Goal: Transaction & Acquisition: Purchase product/service

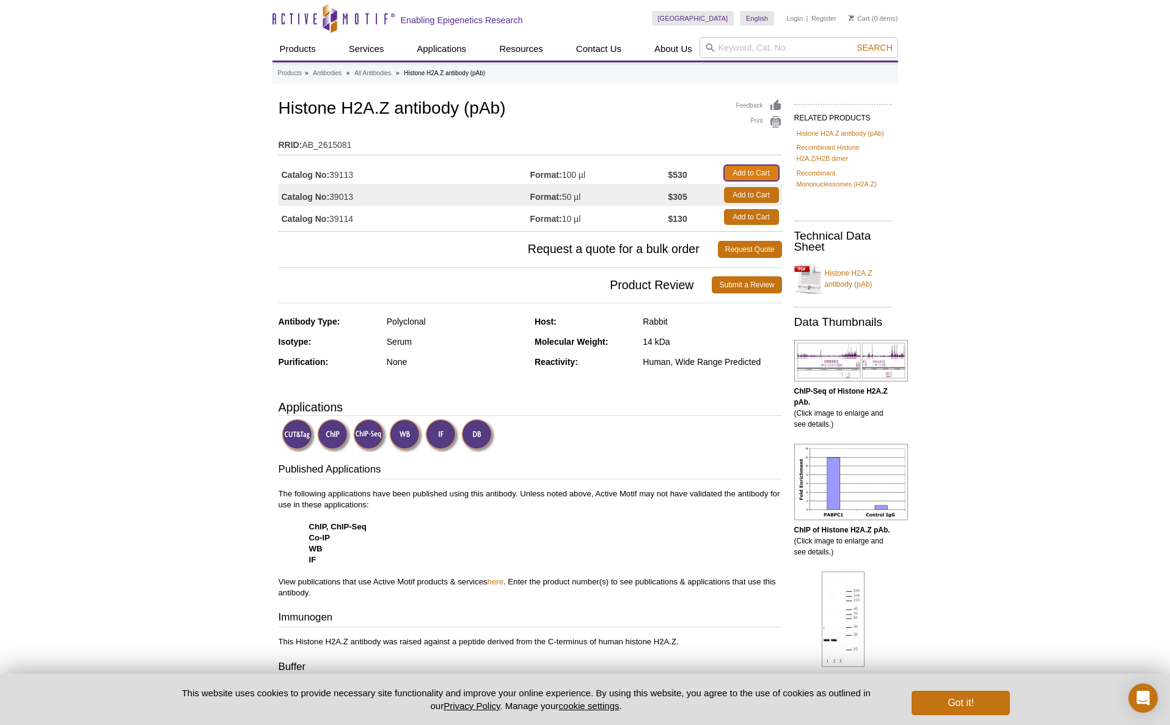
click at [765, 173] on link "Add to Cart" at bounding box center [751, 173] width 55 height 16
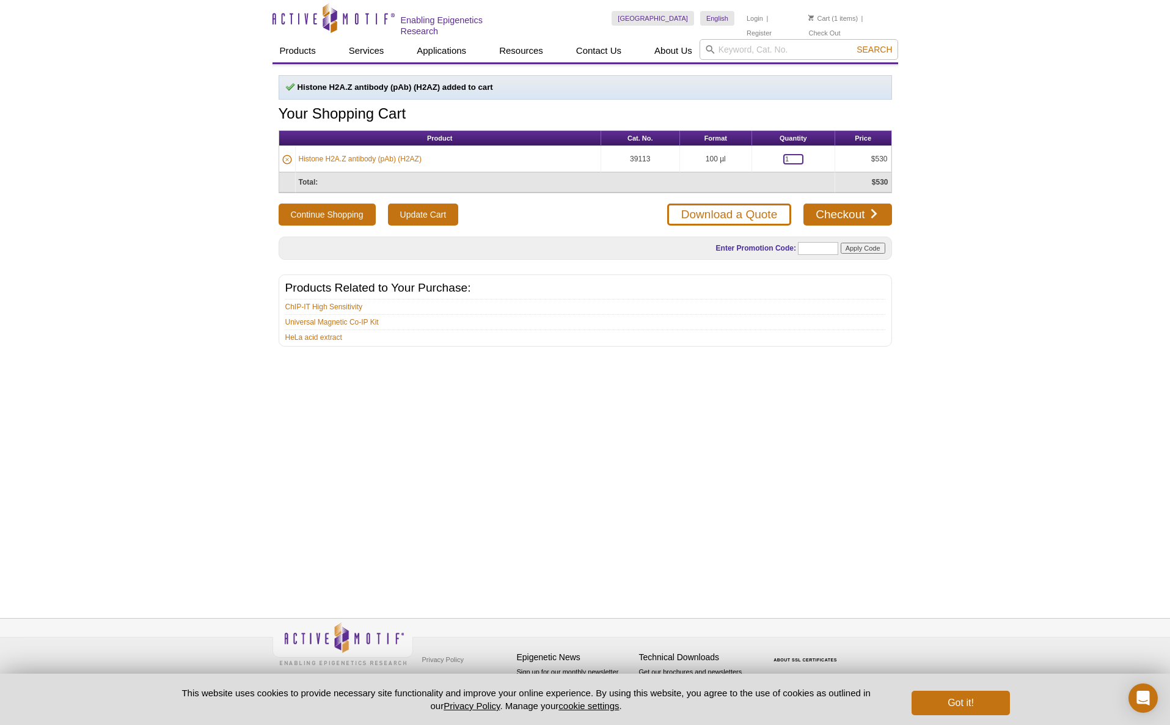
click at [790, 158] on input "1" at bounding box center [793, 159] width 20 height 10
type input "2"
click at [432, 216] on input "Update Cart" at bounding box center [423, 214] width 70 height 22
click at [870, 213] on link "Checkout" at bounding box center [847, 214] width 88 height 22
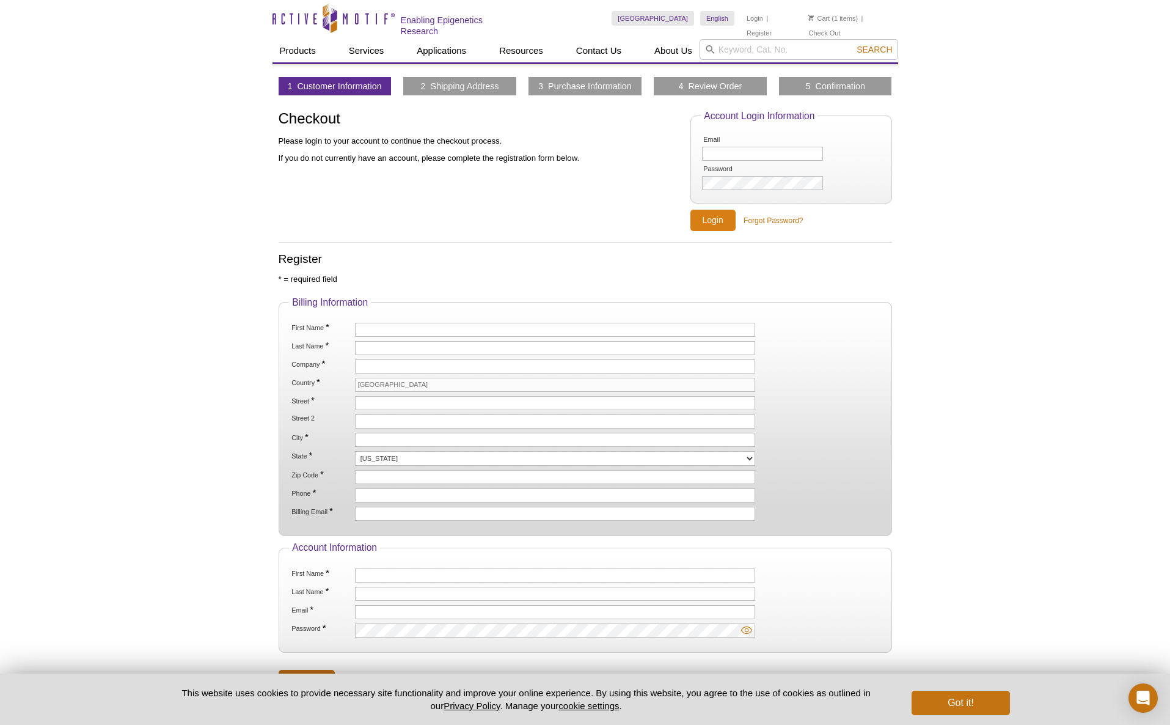
type input "soua@stanford.edu"
click at [716, 217] on input "Login" at bounding box center [712, 220] width 45 height 21
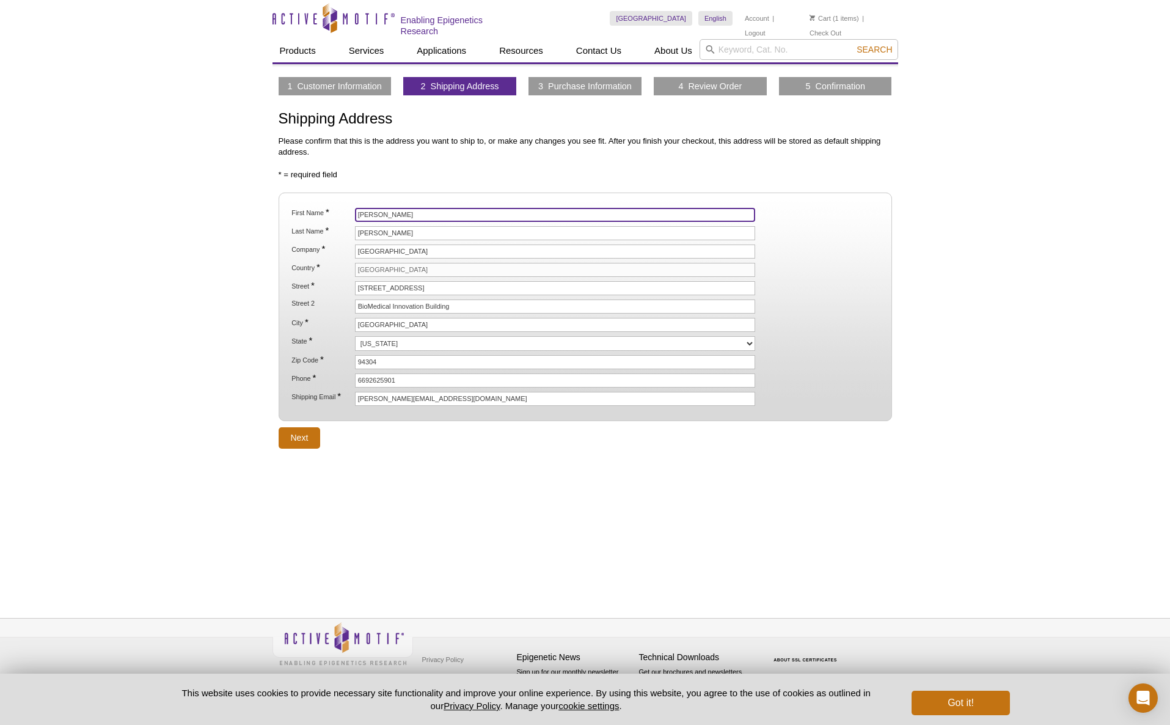
click at [367, 211] on input "Serena" at bounding box center [555, 215] width 401 height 14
click at [368, 211] on input "Serena" at bounding box center [555, 215] width 401 height 14
type input "James"
click at [367, 230] on input "Sanulli" at bounding box center [555, 233] width 401 height 14
click at [367, 229] on input "Sanulli" at bounding box center [555, 233] width 401 height 14
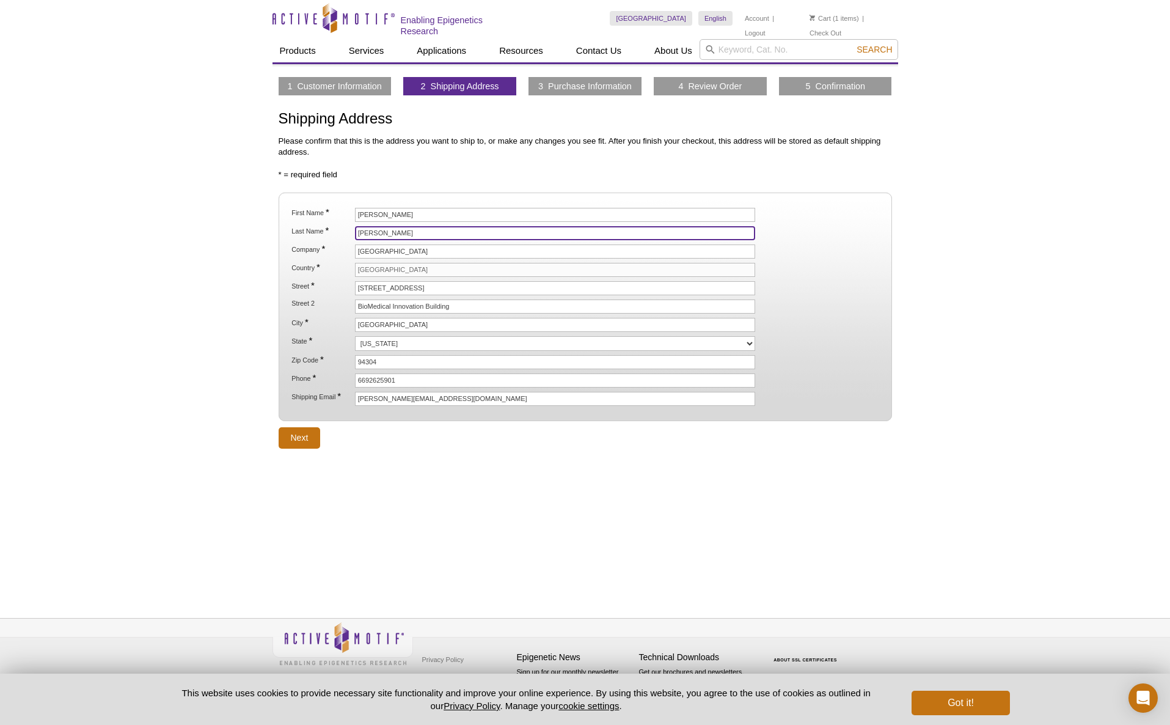
type input "Medwid"
click at [565, 511] on div "1 Customer Information 2 Shipping Address 3 Purchase Information 4 Review Order…" at bounding box center [586, 327] width 626 height 526
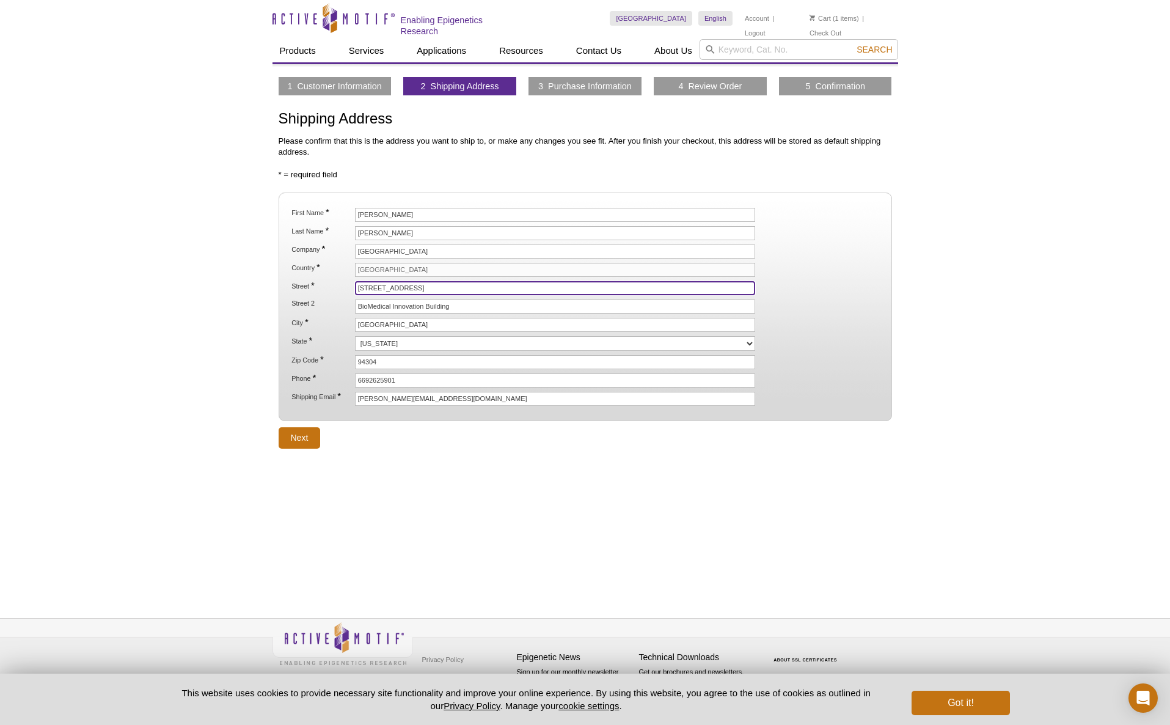
drag, startPoint x: 375, startPoint y: 284, endPoint x: 322, endPoint y: 283, distance: 53.2
click at [325, 282] on li "Street * 240 Pasteur Drive, Room 4400" at bounding box center [584, 288] width 589 height 14
type input "1291 Welch Road, Room 4400"
click at [557, 535] on div "1 Customer Information 2 Shipping Address 3 Purchase Information 4 Review Order…" at bounding box center [586, 327] width 626 height 526
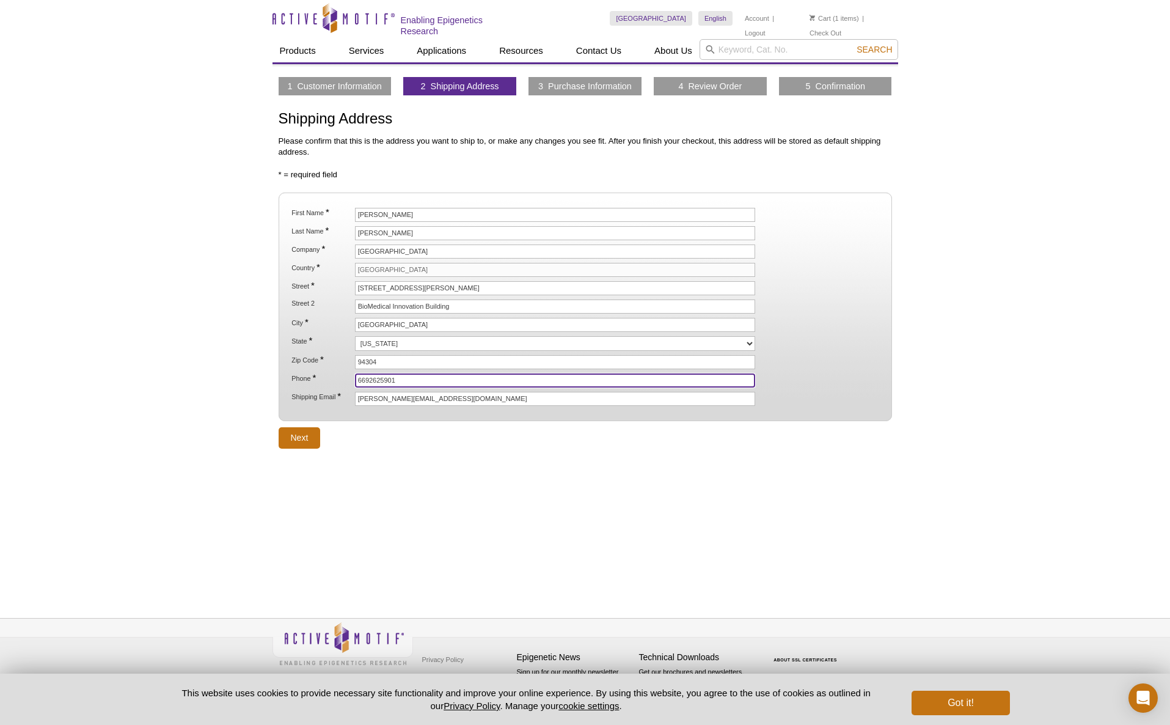
click at [323, 376] on li "Phone * 6692625901" at bounding box center [584, 380] width 589 height 14
click at [392, 357] on input "94304" at bounding box center [555, 362] width 401 height 14
type input "94305"
click at [383, 378] on input "6692625901" at bounding box center [555, 380] width 401 height 14
drag, startPoint x: 369, startPoint y: 374, endPoint x: 340, endPoint y: 371, distance: 28.8
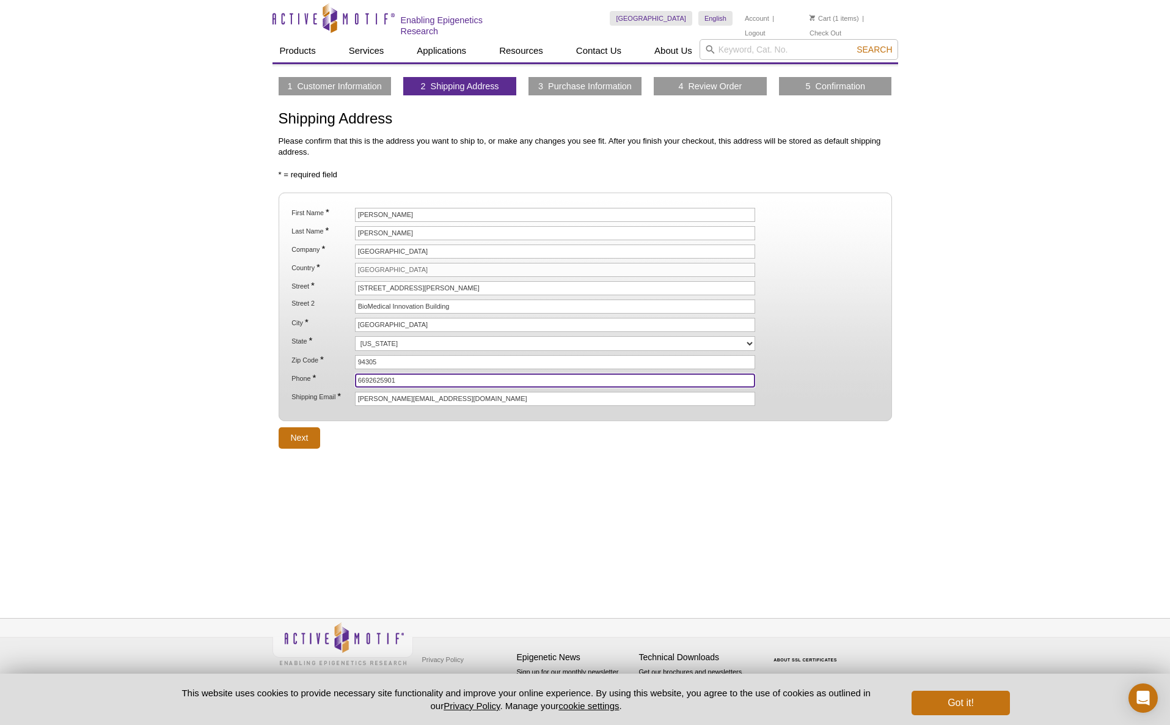
click at [340, 373] on li "Phone * 6692625901" at bounding box center [584, 380] width 589 height 14
type input "6502005210"
click at [505, 480] on div "1 Customer Information 2 Shipping Address 3 Purchase Information 4 Review Order…" at bounding box center [586, 327] width 626 height 526
click at [502, 470] on div "1 Customer Information 2 Shipping Address 3 Purchase Information 4 Review Order…" at bounding box center [586, 327] width 626 height 526
click at [297, 428] on input "Next" at bounding box center [300, 437] width 42 height 21
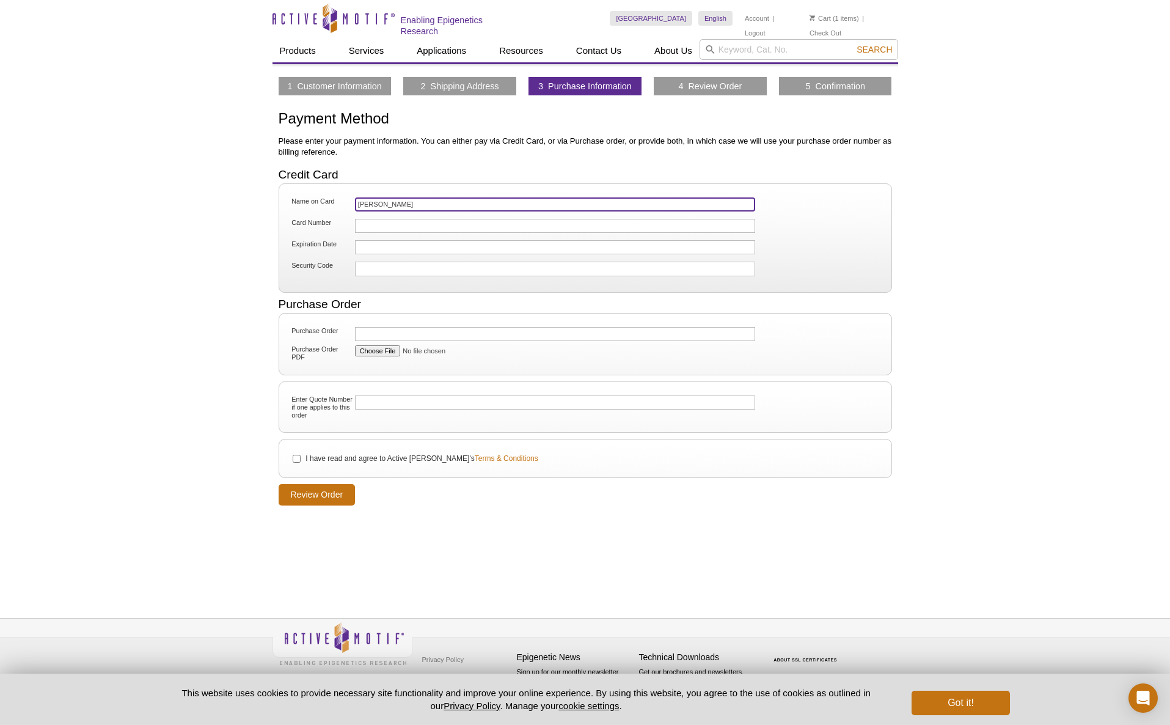
drag, startPoint x: 389, startPoint y: 202, endPoint x: 296, endPoint y: 197, distance: 93.0
click at [299, 196] on li "Name on Card [PERSON_NAME]" at bounding box center [584, 206] width 591 height 20
type input "[PERSON_NAME]"
click at [419, 204] on input "[PERSON_NAME]" at bounding box center [555, 204] width 401 height 14
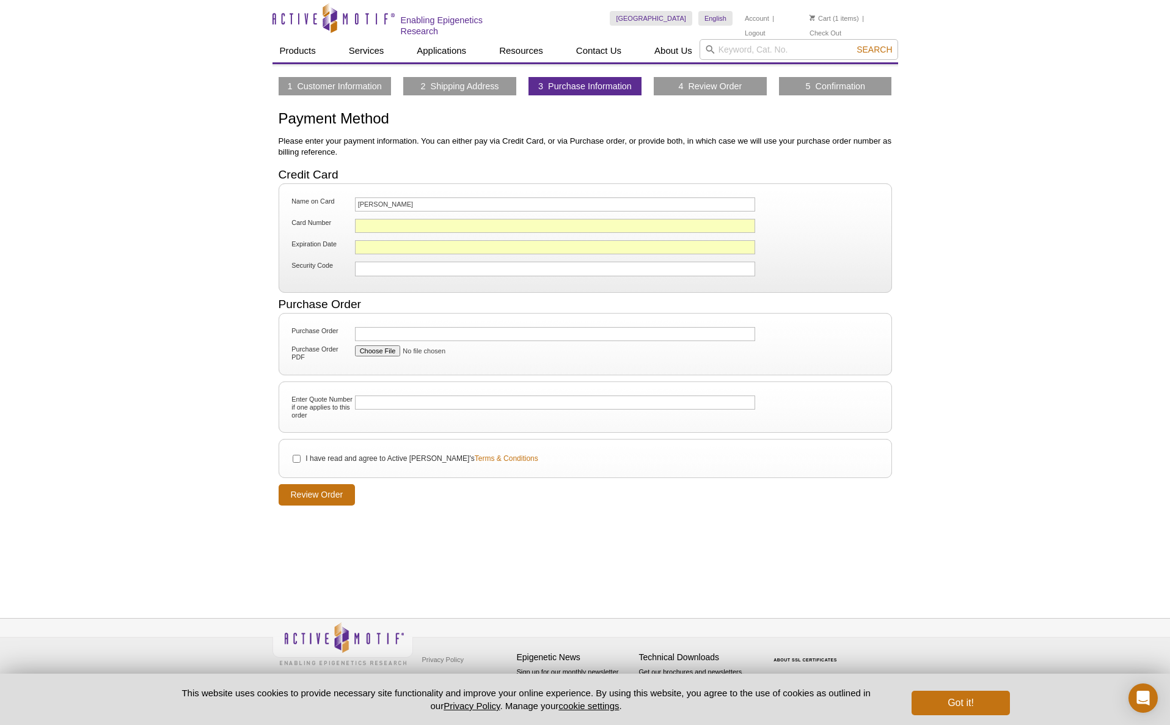
click at [397, 262] on div at bounding box center [555, 269] width 401 height 14
drag, startPoint x: 420, startPoint y: 549, endPoint x: 416, endPoint y: 541, distance: 9.0
click at [420, 549] on div "1 Customer Information 2 Shipping Address 3 Purchase Information 4 Review Order…" at bounding box center [586, 327] width 626 height 526
drag, startPoint x: 292, startPoint y: 459, endPoint x: 302, endPoint y: 464, distance: 11.2
click at [293, 459] on input "I have read and agree to Active [PERSON_NAME]'s Terms & Conditions" at bounding box center [297, 459] width 8 height 8
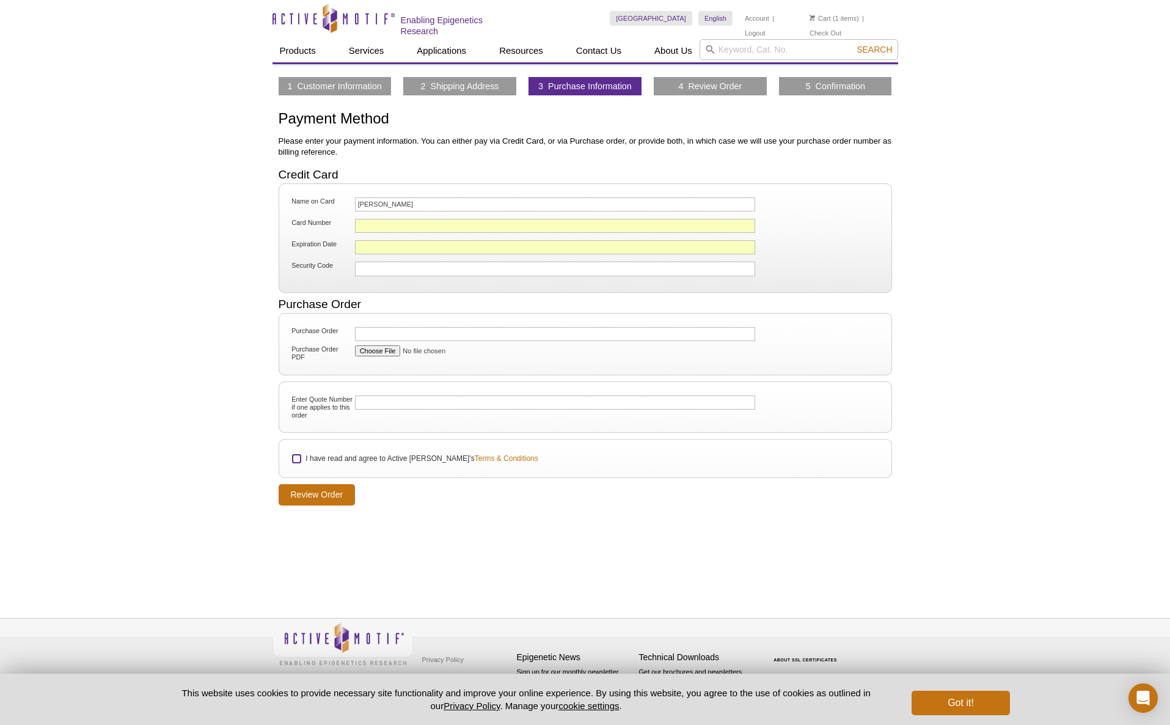
checkbox input "true"
click at [324, 494] on input "Review Order" at bounding box center [317, 494] width 77 height 21
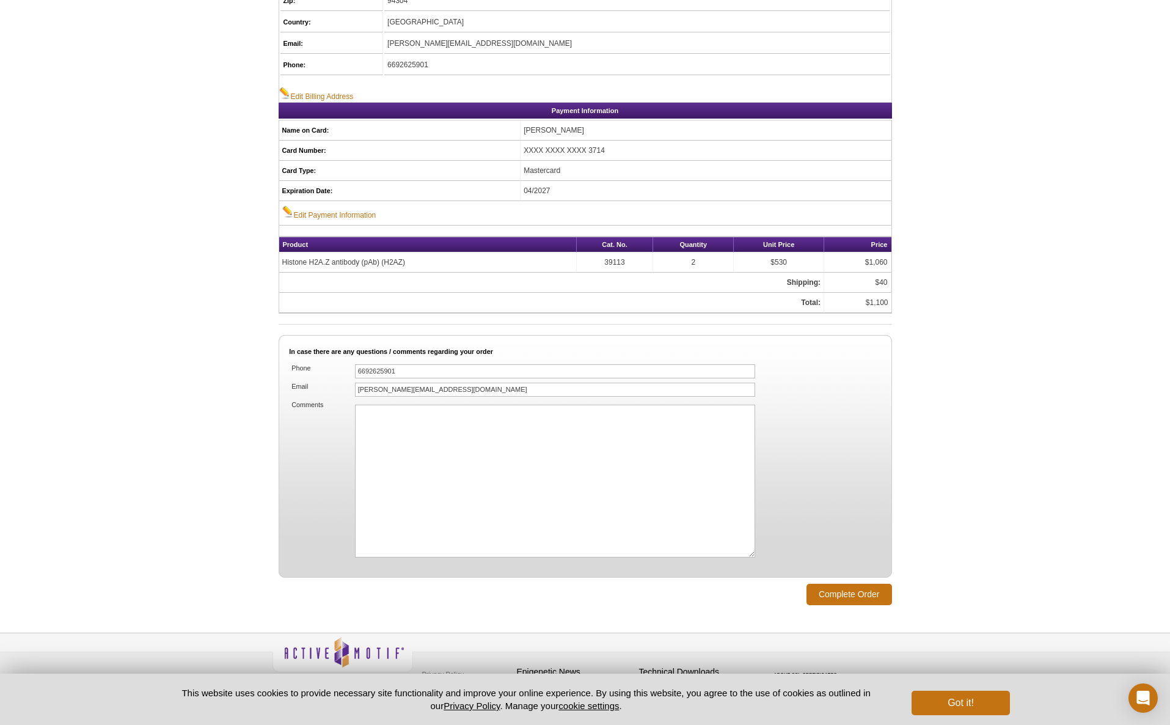
scroll to position [589, 0]
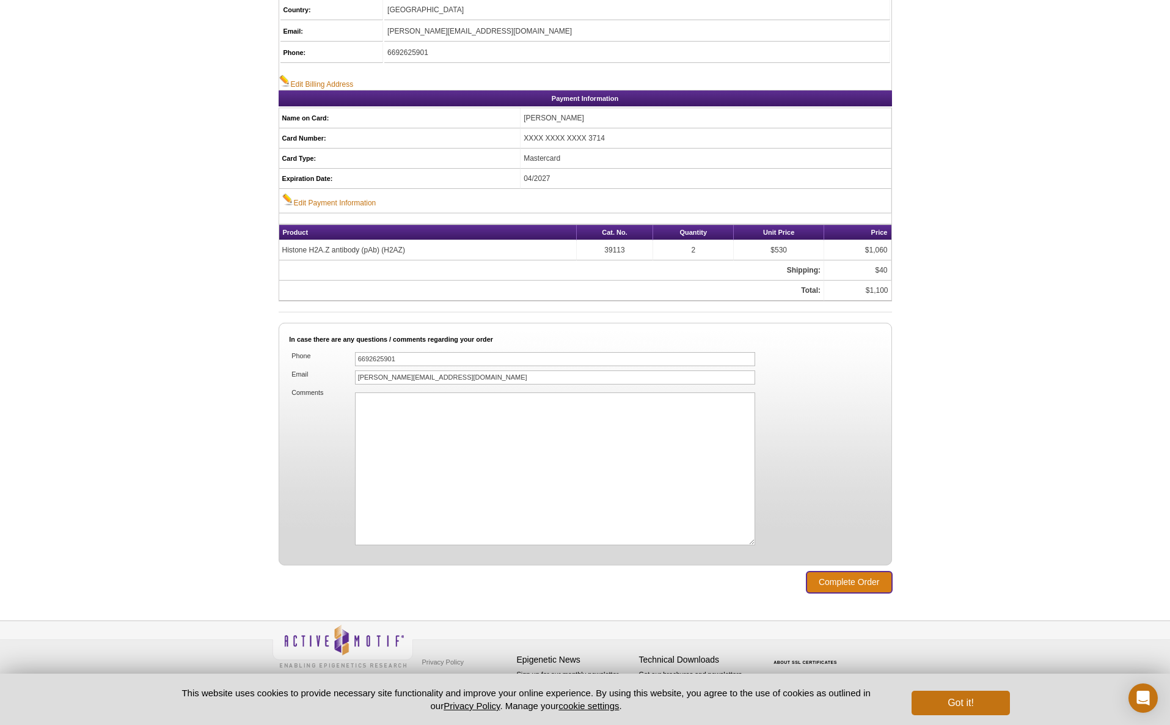
click at [841, 583] on input "Complete Order" at bounding box center [850, 581] width 86 height 21
